Goal: Check status: Check status

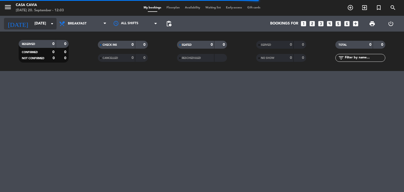
click at [37, 23] on input "[DATE]" at bounding box center [57, 23] width 50 height 9
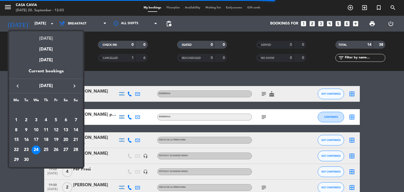
click at [43, 38] on div "[DATE]" at bounding box center [46, 36] width 74 height 11
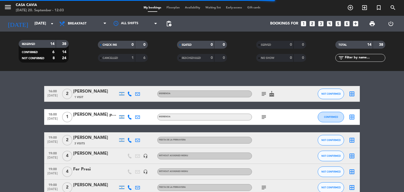
type input "[DATE]"
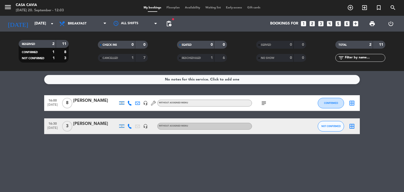
click at [86, 25] on span "Breakfast" at bounding box center [83, 24] width 53 height 12
click at [82, 69] on div "menu Casa Cavia [DATE] 20. September - 12:03 My bookings Floorplan Availability…" at bounding box center [202, 35] width 404 height 71
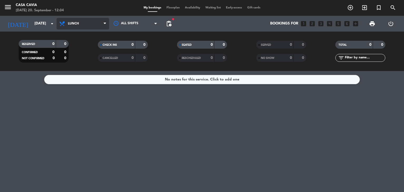
click at [87, 24] on span "Lunch" at bounding box center [83, 24] width 53 height 12
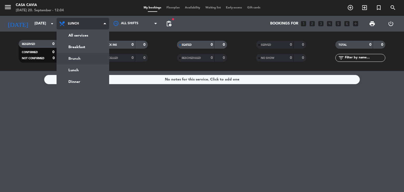
click at [86, 58] on div "menu Casa Cavia [DATE] 20. September - 12:04 My bookings Floorplan Availability…" at bounding box center [202, 35] width 404 height 71
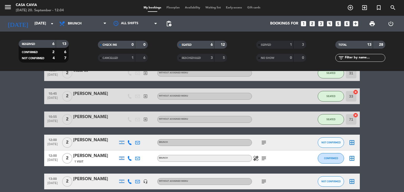
scroll to position [131, 0]
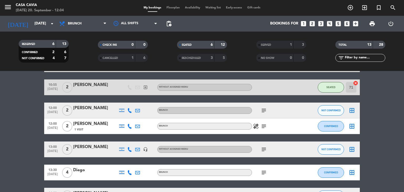
click at [266, 112] on icon "subject" at bounding box center [264, 110] width 6 height 6
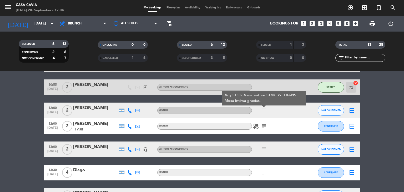
click at [264, 126] on icon "subject" at bounding box center [264, 126] width 6 height 6
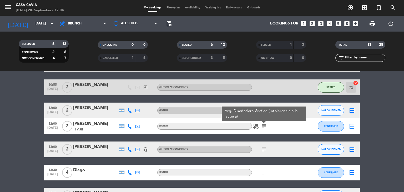
click at [258, 126] on icon "healing" at bounding box center [256, 126] width 6 height 6
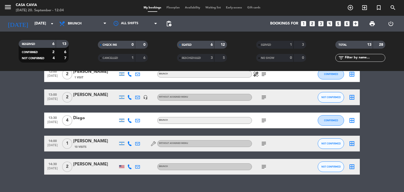
scroll to position [184, 0]
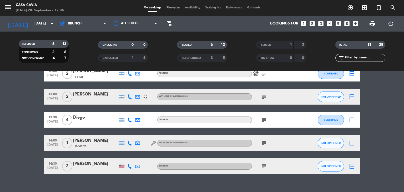
click at [264, 97] on icon "subject" at bounding box center [264, 97] width 6 height 6
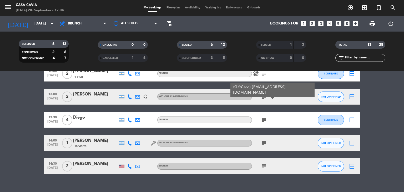
click at [264, 119] on icon "subject" at bounding box center [264, 120] width 6 height 6
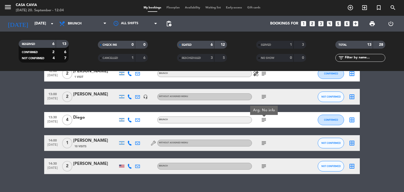
click at [263, 142] on icon "subject" at bounding box center [264, 143] width 6 height 6
click at [136, 119] on icon at bounding box center [137, 120] width 5 height 5
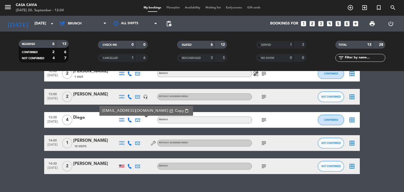
click at [138, 142] on icon at bounding box center [137, 143] width 5 height 5
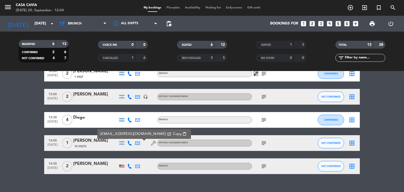
click at [264, 142] on icon "subject" at bounding box center [264, 143] width 6 height 6
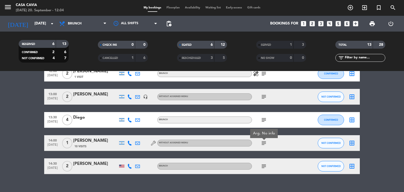
click at [137, 143] on icon at bounding box center [137, 143] width 5 height 5
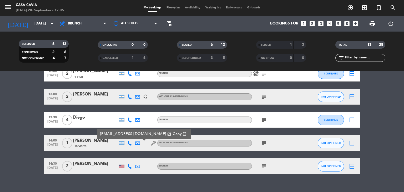
click at [263, 167] on icon "subject" at bounding box center [264, 166] width 6 height 6
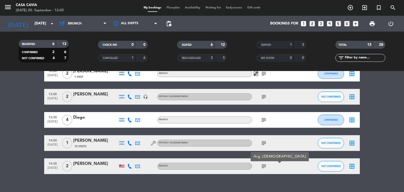
click at [136, 167] on icon at bounding box center [137, 166] width 5 height 5
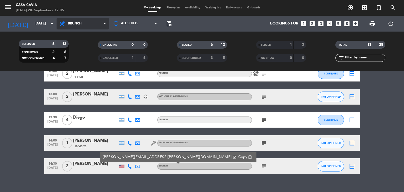
click at [86, 23] on span "Brunch" at bounding box center [83, 24] width 53 height 12
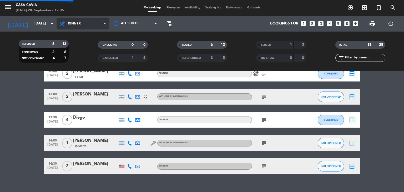
click at [83, 80] on ng-component "menu Casa Cavia [DATE] 20. September - 12:05 My bookings Floorplan Availability…" at bounding box center [202, 96] width 404 height 192
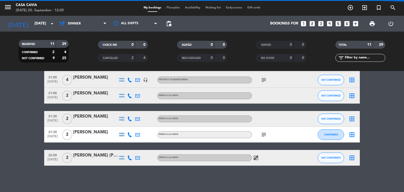
scroll to position [133, 0]
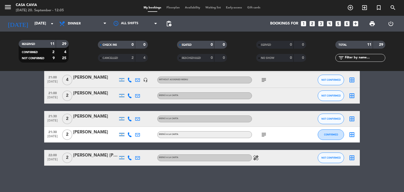
click at [128, 118] on icon at bounding box center [129, 118] width 5 height 5
click at [127, 136] on icon at bounding box center [129, 134] width 5 height 5
click at [195, 176] on div "No notes for this service. Click to add one 20:00 [DATE] 5 [PERSON_NAME] Menú a…" at bounding box center [202, 131] width 404 height 121
click at [137, 158] on icon at bounding box center [137, 157] width 5 height 5
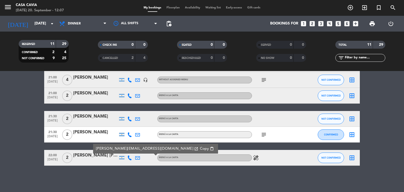
click at [256, 157] on icon "healing" at bounding box center [256, 158] width 6 height 6
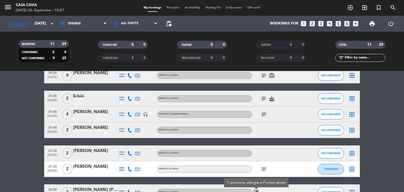
scroll to position [80, 0]
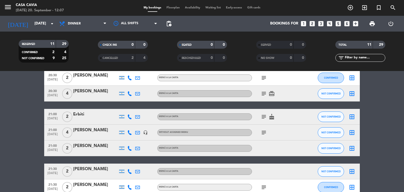
click at [263, 133] on icon "subject" at bounding box center [264, 132] width 6 height 6
click at [261, 116] on icon "subject" at bounding box center [264, 117] width 6 height 6
click at [136, 118] on icon at bounding box center [137, 116] width 5 height 5
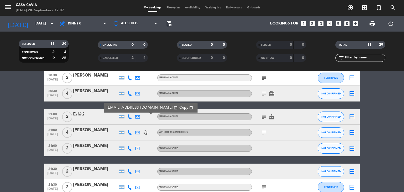
click at [136, 92] on icon at bounding box center [137, 93] width 5 height 5
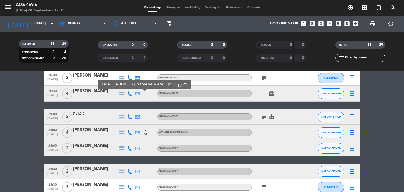
click at [264, 95] on icon "subject" at bounding box center [264, 93] width 6 height 6
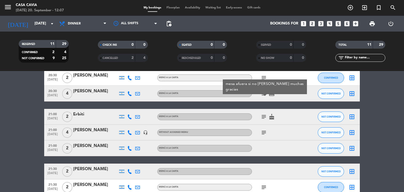
click at [270, 94] on icon "card_giftcard" at bounding box center [271, 93] width 6 height 6
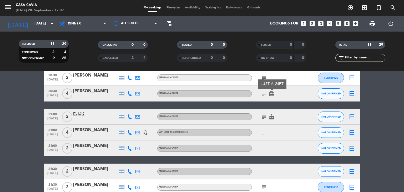
click at [266, 94] on icon "subject" at bounding box center [264, 93] width 6 height 6
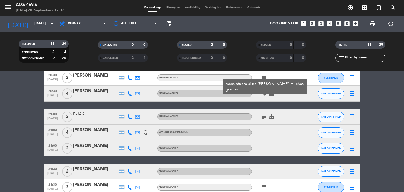
scroll to position [54, 0]
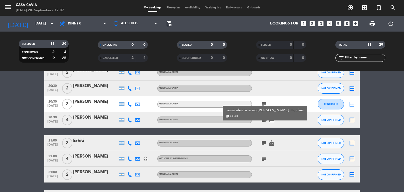
click at [264, 102] on icon "subject" at bounding box center [264, 104] width 6 height 6
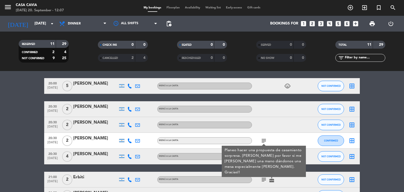
scroll to position [1, 0]
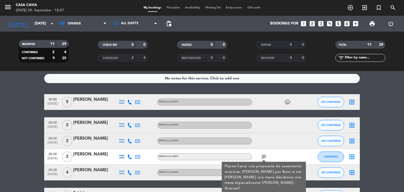
click at [287, 102] on icon "child_care" at bounding box center [287, 102] width 6 height 6
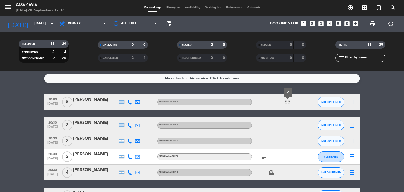
scroll to position [0, 0]
